Goal: Browse casually

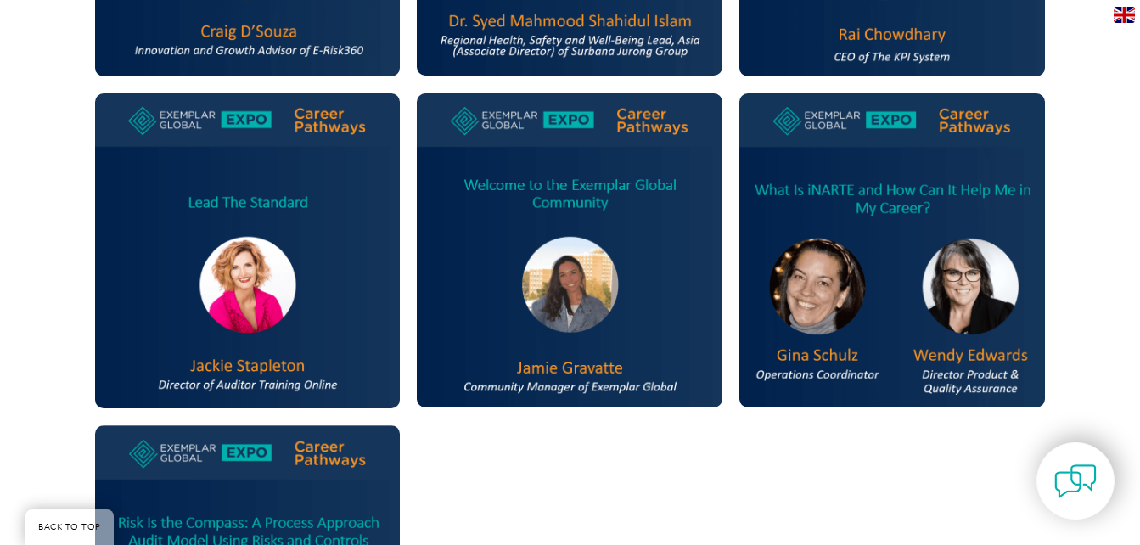
scroll to position [1655, 0]
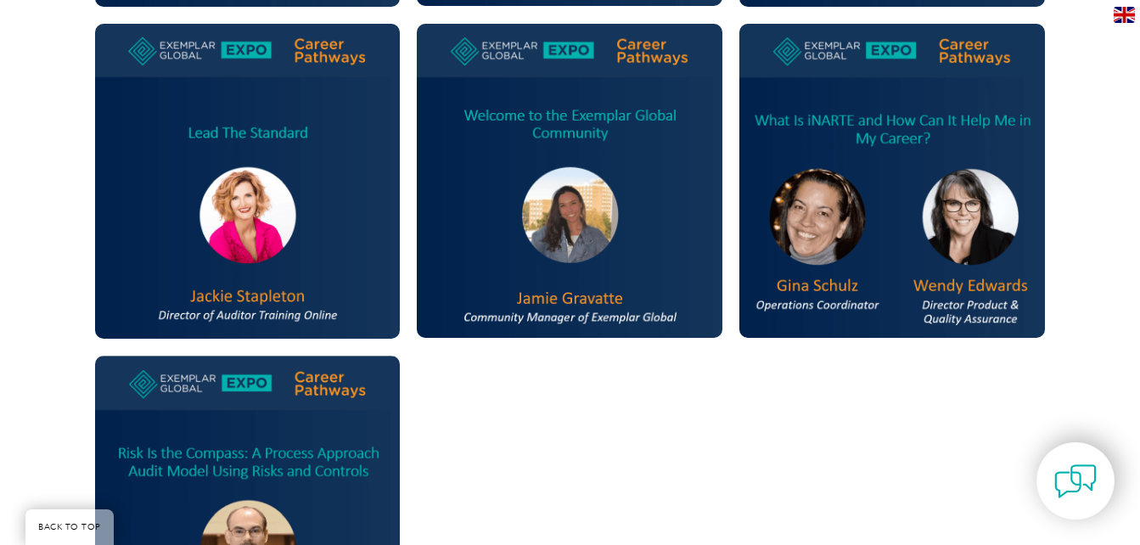
click at [825, 247] on img at bounding box center [892, 181] width 306 height 314
click at [813, 293] on img at bounding box center [892, 181] width 306 height 314
click at [947, 301] on img at bounding box center [892, 181] width 306 height 314
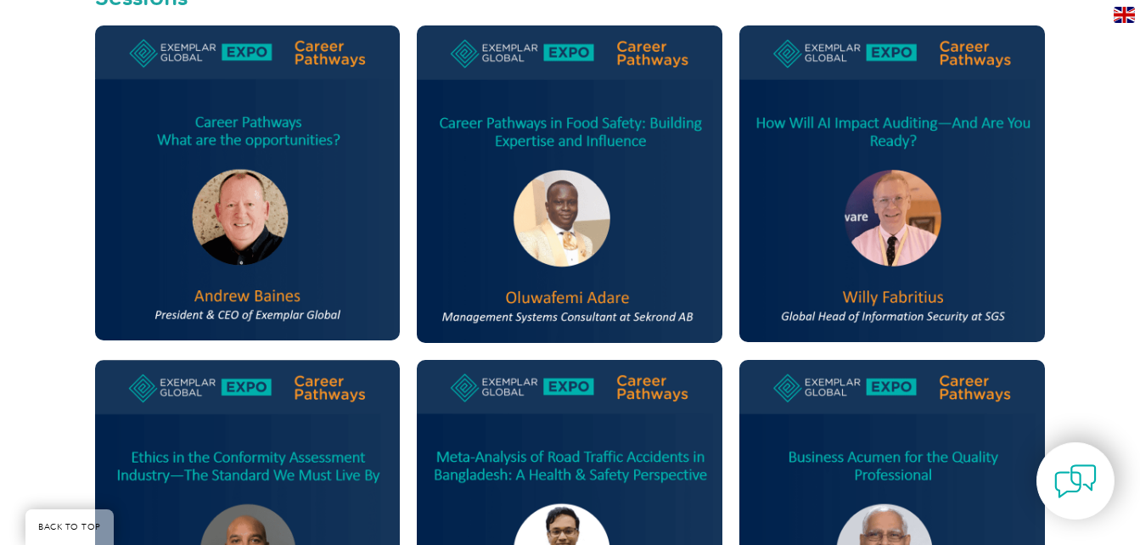
scroll to position [992, 0]
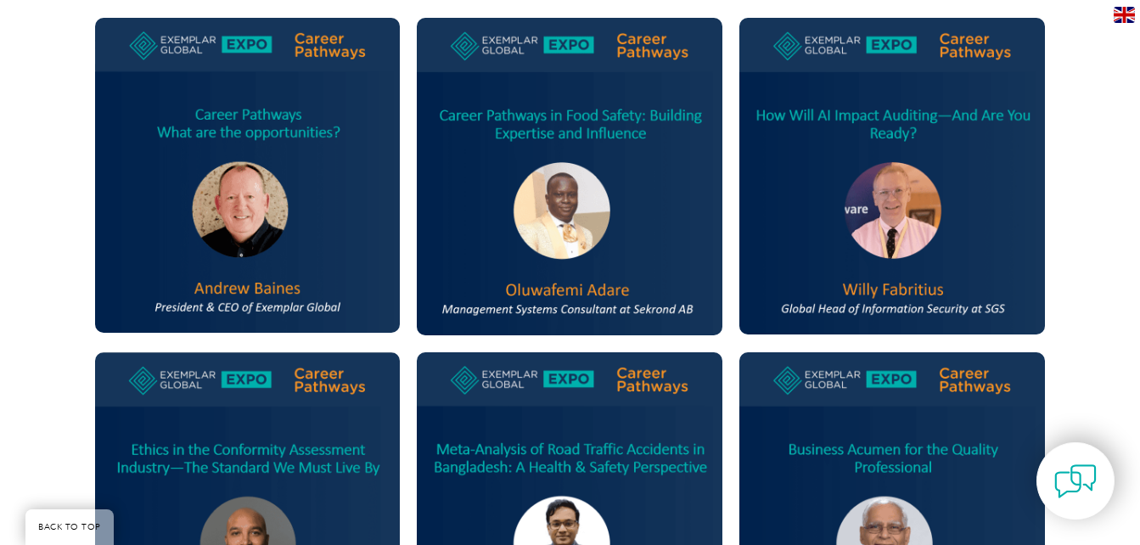
click at [239, 146] on img at bounding box center [248, 175] width 306 height 315
click at [569, 151] on img at bounding box center [570, 176] width 306 height 317
click at [896, 145] on img at bounding box center [892, 176] width 306 height 316
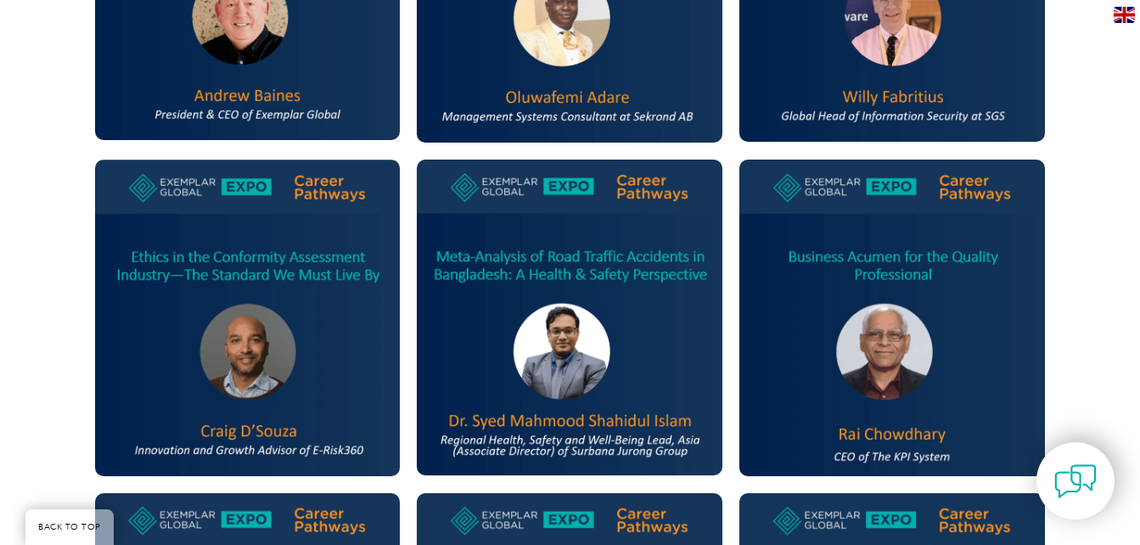
scroll to position [1254, 0]
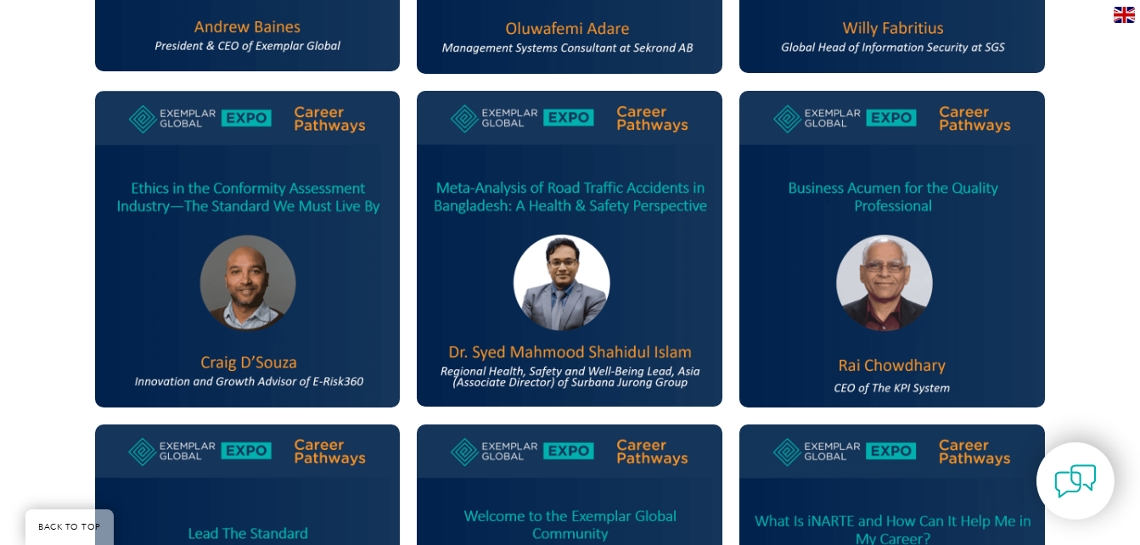
click at [363, 332] on img at bounding box center [248, 249] width 306 height 317
click at [569, 332] on img at bounding box center [570, 249] width 306 height 316
click at [858, 292] on img at bounding box center [892, 249] width 306 height 317
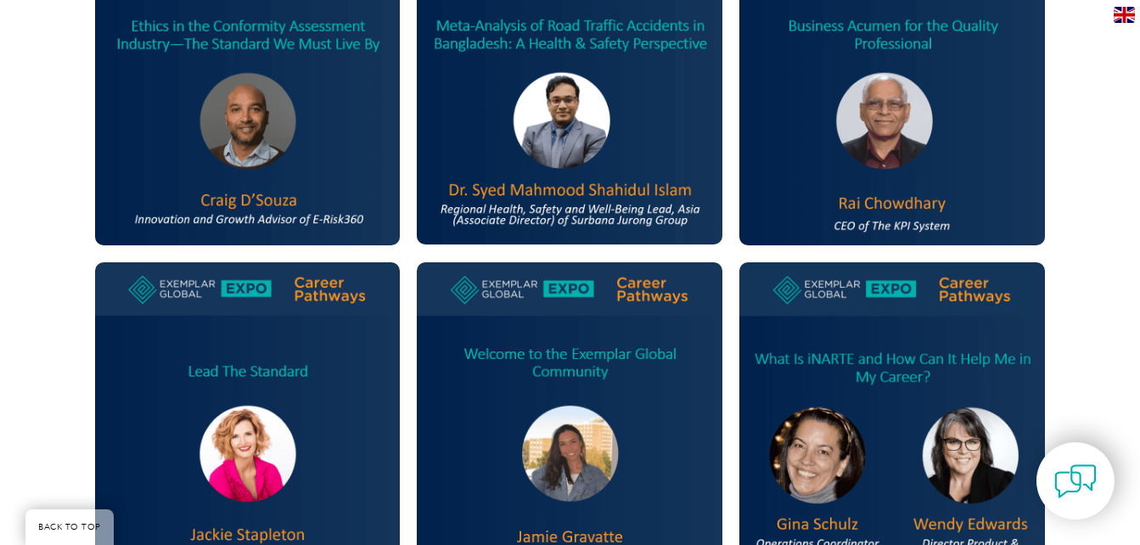
scroll to position [1515, 0]
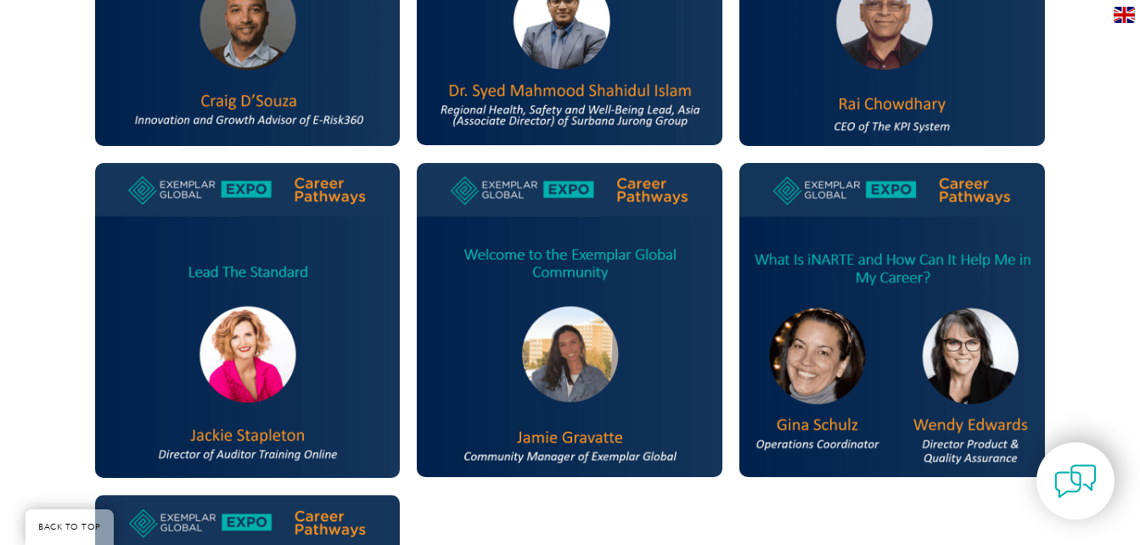
click at [328, 319] on img at bounding box center [248, 320] width 306 height 315
click at [595, 303] on img at bounding box center [570, 320] width 306 height 315
click at [278, 301] on img at bounding box center [248, 320] width 306 height 315
click at [647, 281] on img at bounding box center [570, 320] width 306 height 315
click at [843, 305] on img at bounding box center [892, 320] width 306 height 314
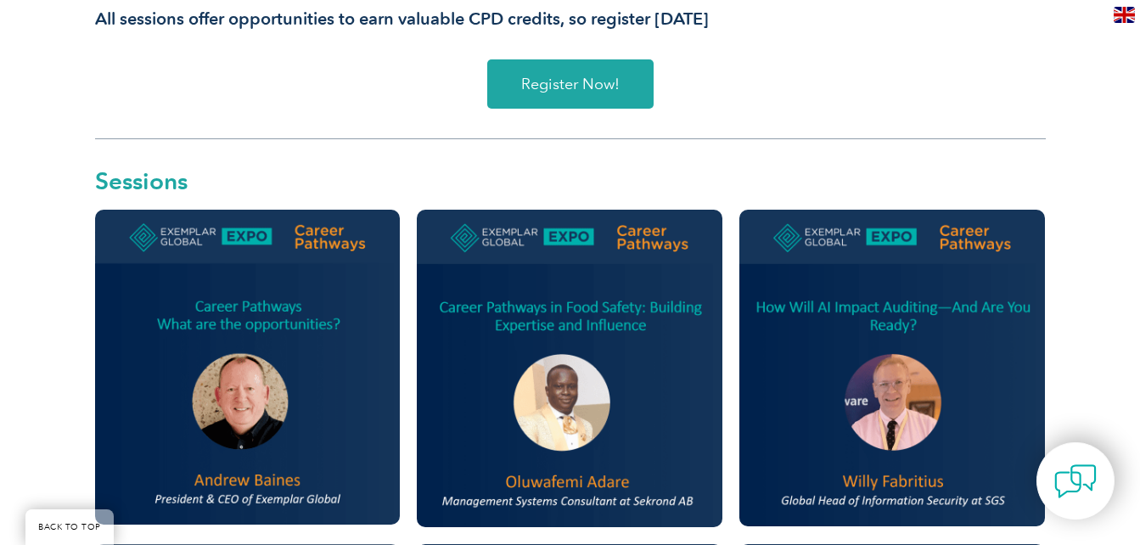
scroll to position [831, 0]
